Goal: Task Accomplishment & Management: Use online tool/utility

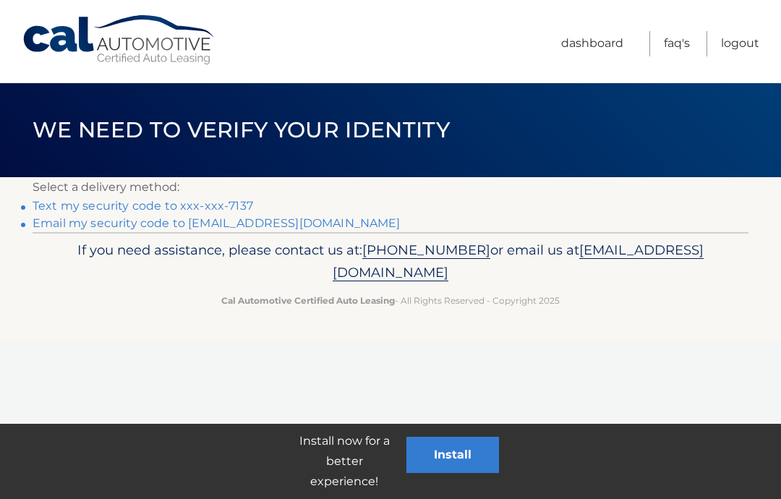
click at [190, 205] on link "Text my security code to xxx-xxx-7137" at bounding box center [143, 206] width 221 height 14
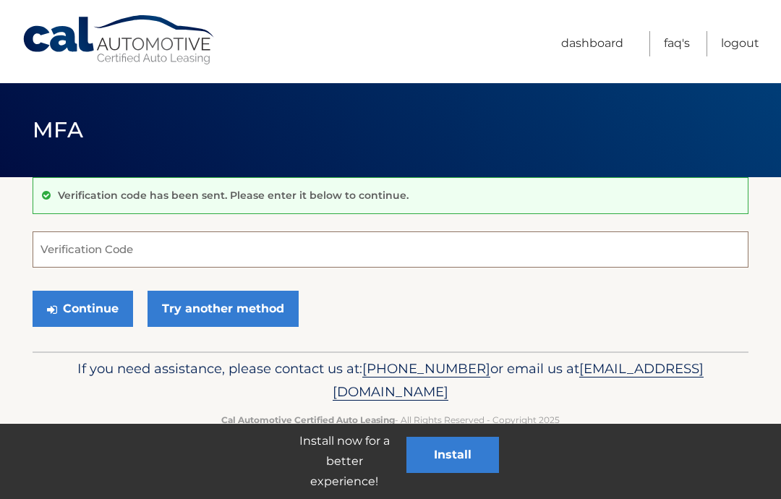
click at [93, 259] on input "Verification Code" at bounding box center [391, 250] width 716 height 36
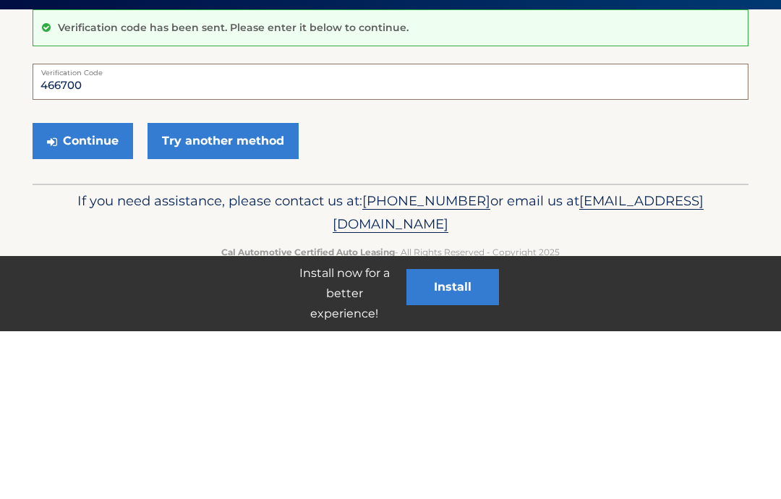
type input "466700"
click at [104, 291] on button "Continue" at bounding box center [83, 309] width 101 height 36
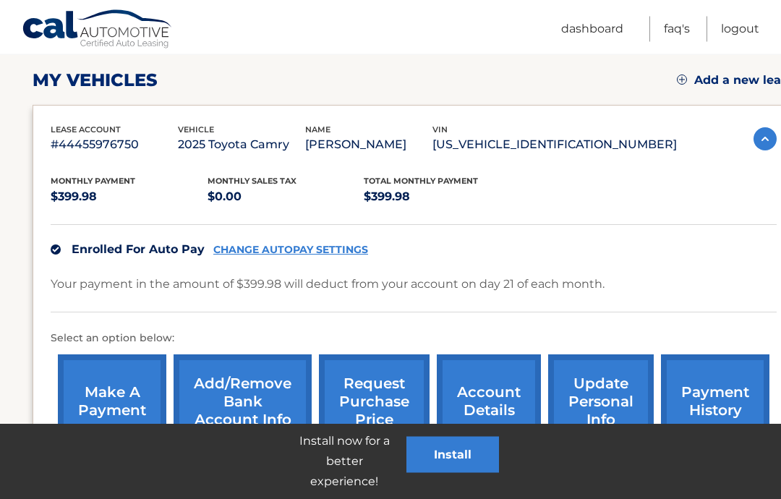
scroll to position [195, 0]
click at [457, 473] on button "Install" at bounding box center [453, 455] width 93 height 36
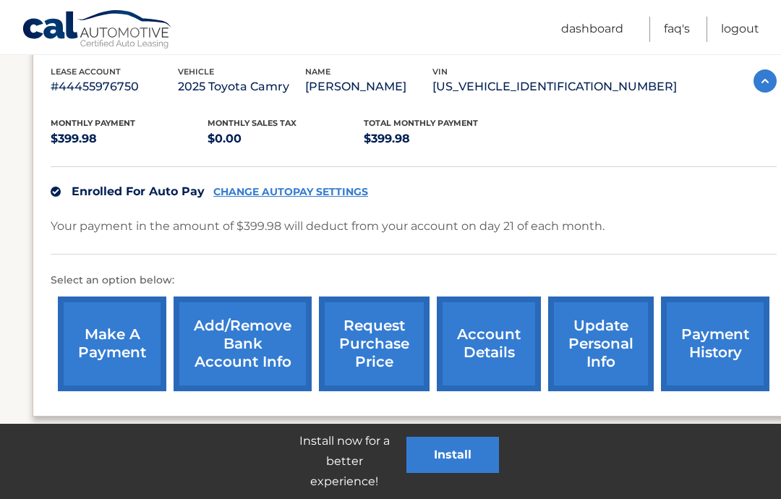
click at [448, 457] on button "Install" at bounding box center [453, 455] width 93 height 36
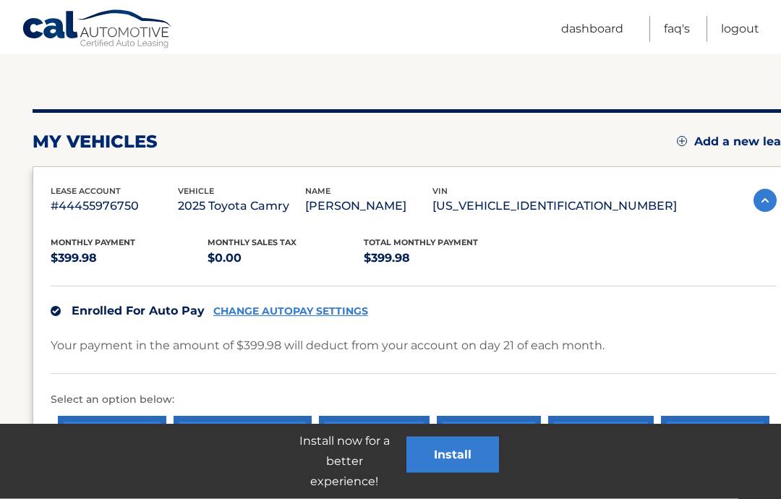
scroll to position [0, 0]
